Goal: Task Accomplishment & Management: Manage account settings

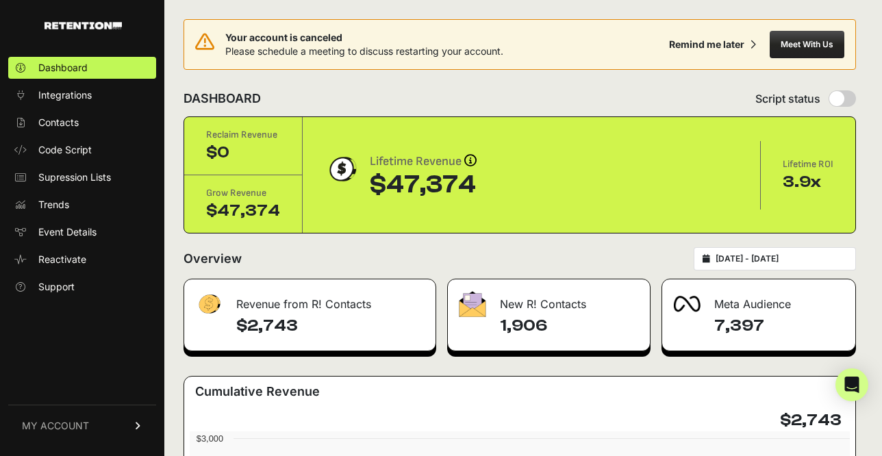
click at [138, 425] on icon at bounding box center [139, 426] width 10 height 8
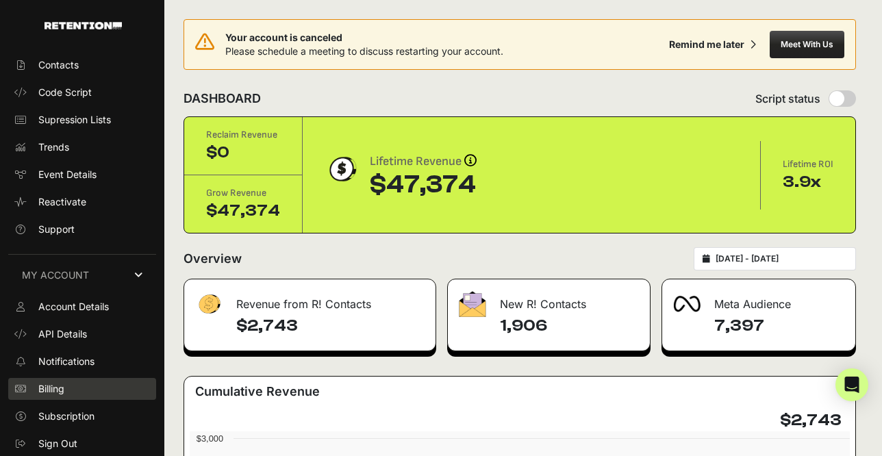
click at [83, 388] on link "Billing" at bounding box center [82, 389] width 148 height 22
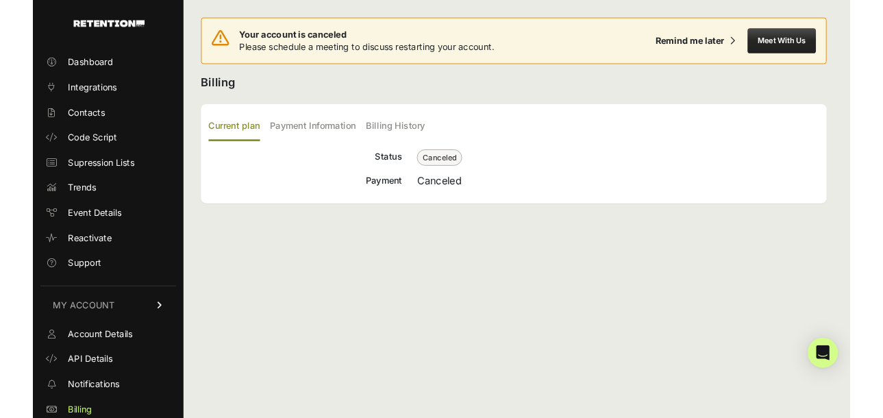
scroll to position [58, 0]
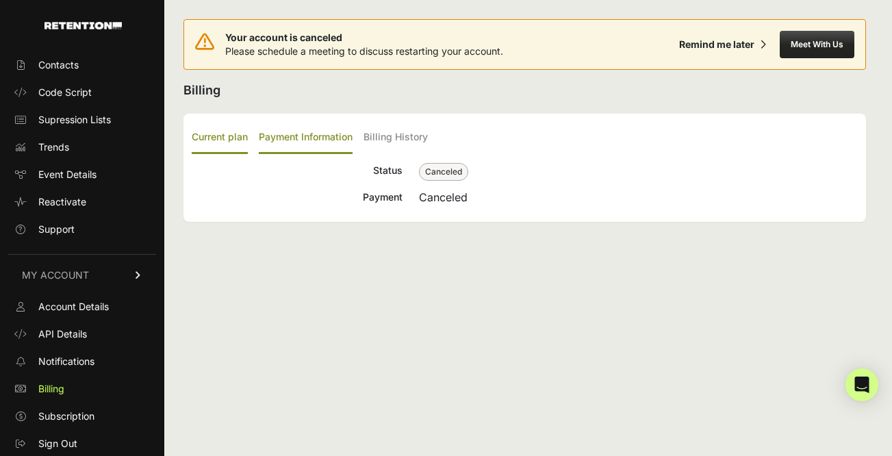
click at [306, 134] on label "Payment Information" at bounding box center [306, 138] width 94 height 32
click at [0, 0] on input "Payment Information" at bounding box center [0, 0] width 0 height 0
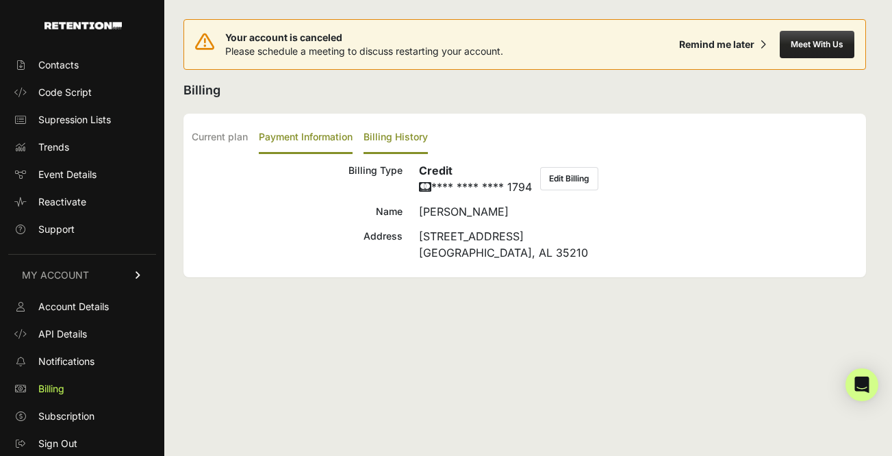
click at [406, 139] on label "Billing History" at bounding box center [396, 138] width 64 height 32
click at [0, 0] on input "Billing History" at bounding box center [0, 0] width 0 height 0
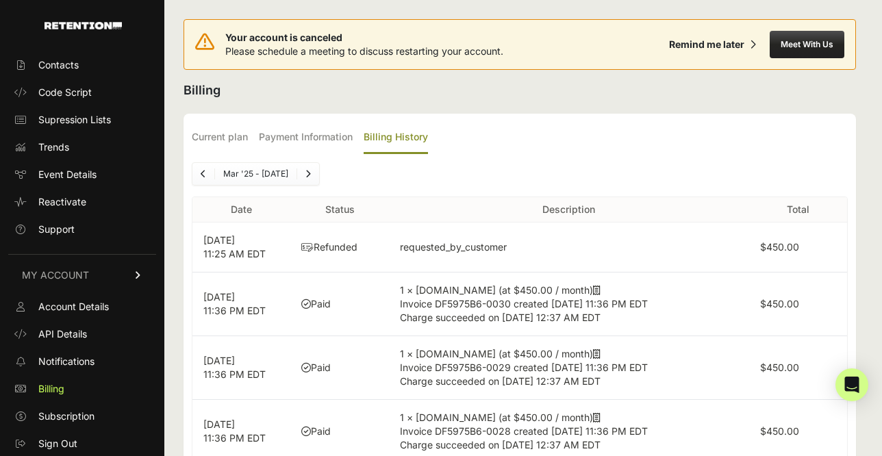
click at [593, 292] on icon at bounding box center [597, 291] width 8 height 10
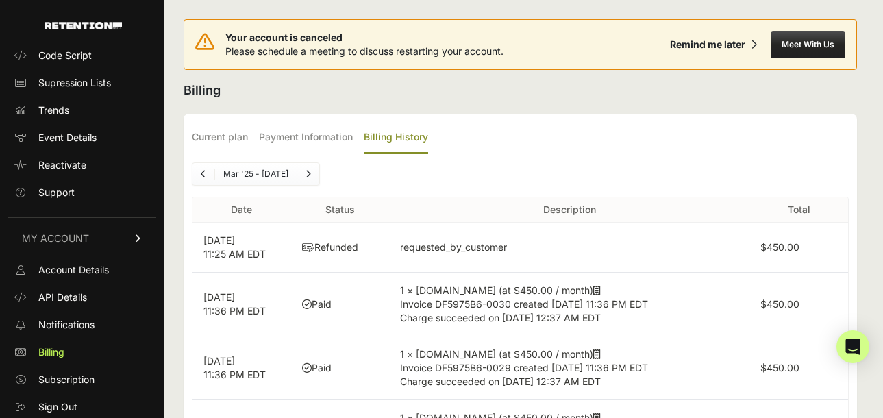
scroll to position [96, 0]
